Goal: Task Accomplishment & Management: Use online tool/utility

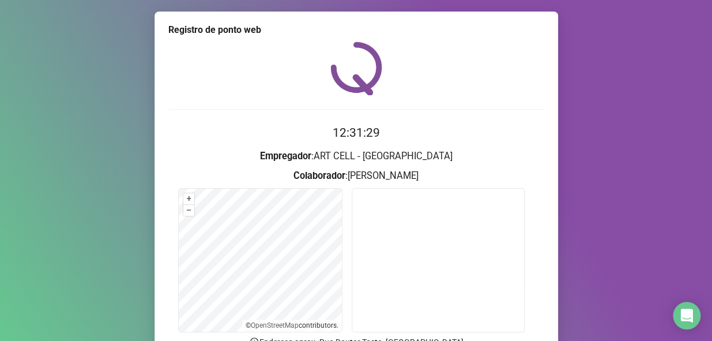
scroll to position [109, 0]
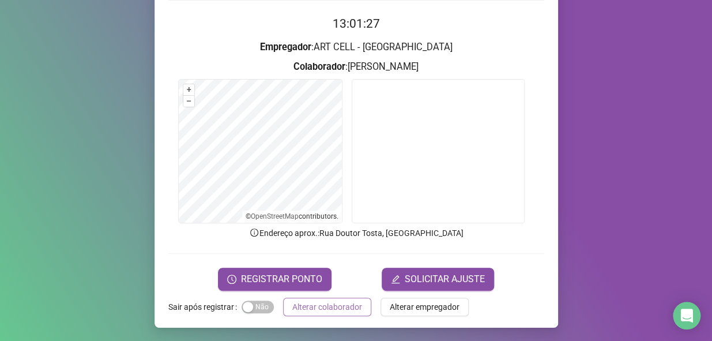
click at [332, 306] on span "Alterar colaborador" at bounding box center [327, 306] width 70 height 13
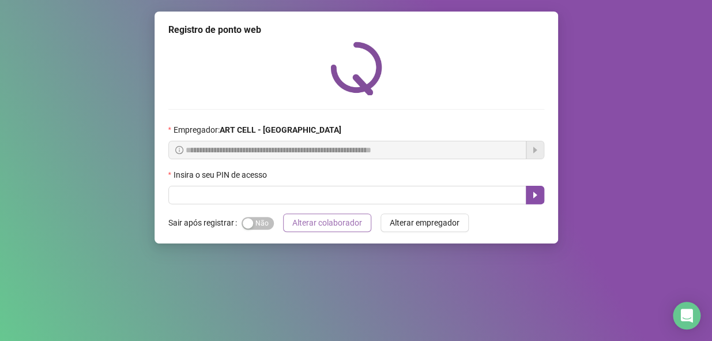
scroll to position [0, 0]
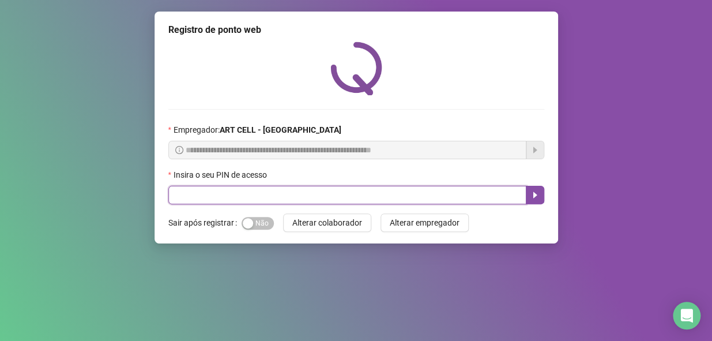
click at [333, 188] on input "text" at bounding box center [347, 195] width 358 height 18
type input "*****"
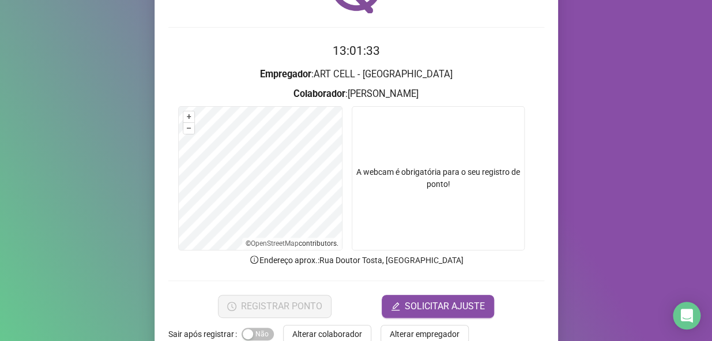
scroll to position [109, 0]
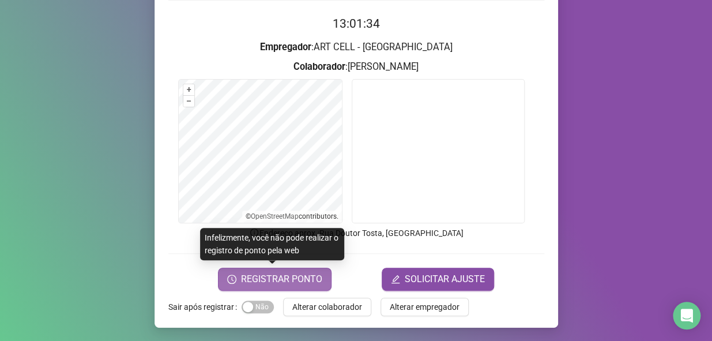
click at [282, 272] on span "REGISTRAR PONTO" at bounding box center [281, 279] width 81 height 14
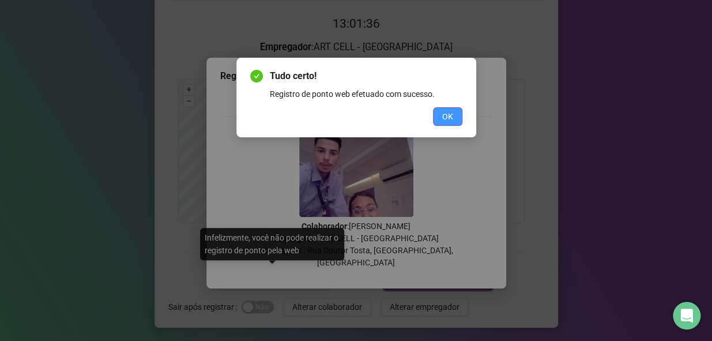
click at [452, 115] on button "OK" at bounding box center [447, 116] width 29 height 18
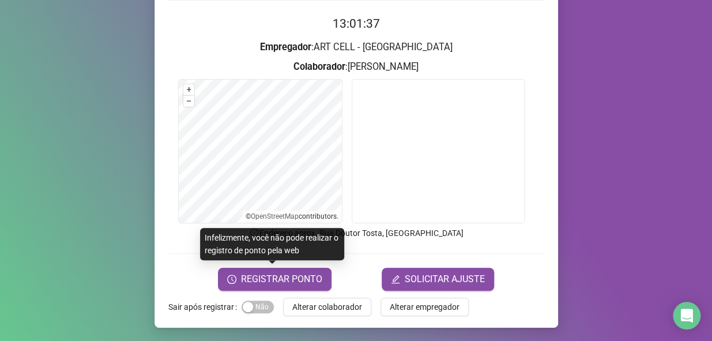
click at [334, 302] on span "Alterar colaborador" at bounding box center [327, 306] width 70 height 13
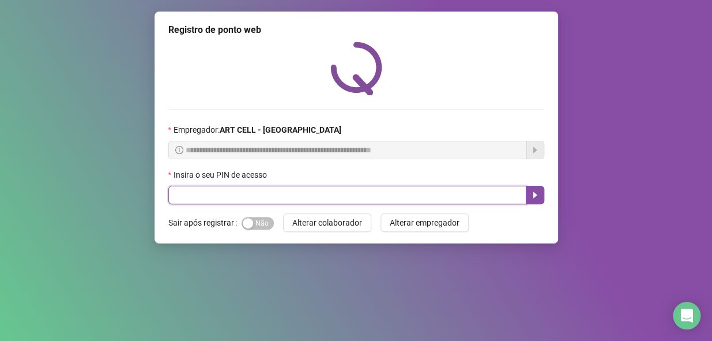
click at [267, 203] on input "text" at bounding box center [347, 195] width 358 height 18
type input "*****"
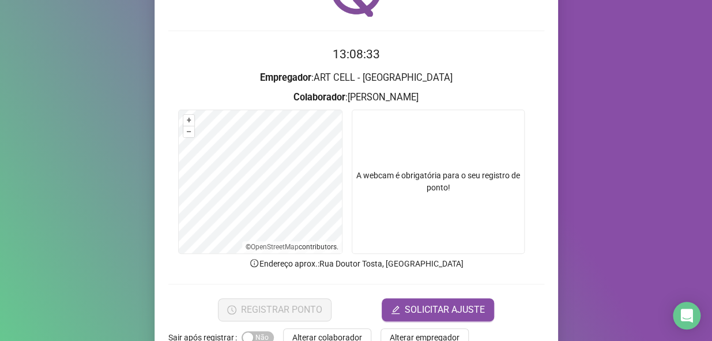
scroll to position [109, 0]
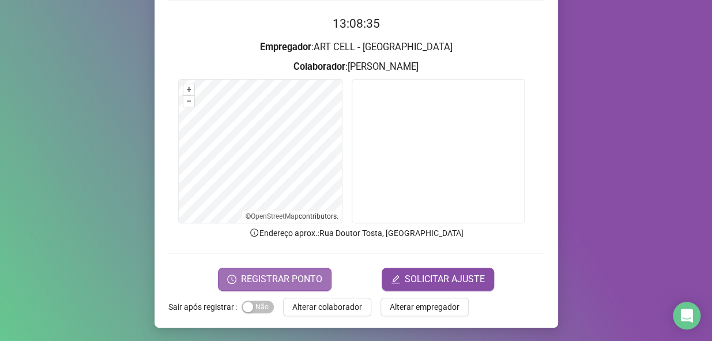
click at [285, 270] on button "REGISTRAR PONTO" at bounding box center [275, 278] width 114 height 23
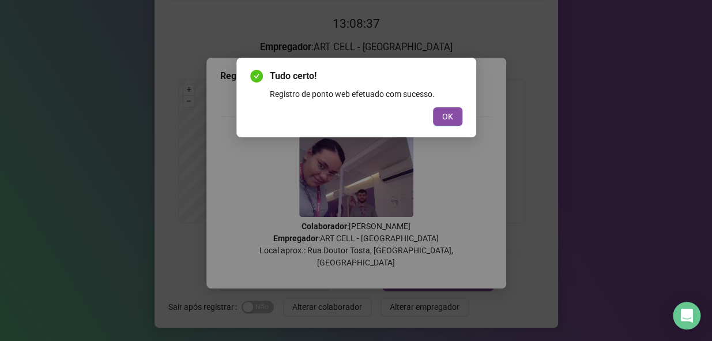
click at [432, 122] on div "OK" at bounding box center [356, 116] width 212 height 18
click at [451, 125] on button "OK" at bounding box center [447, 116] width 29 height 18
